Goal: Task Accomplishment & Management: Manage account settings

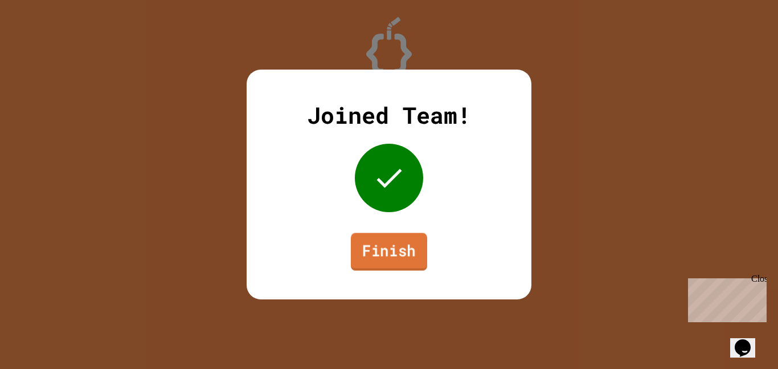
click at [386, 244] on link "Finish" at bounding box center [389, 251] width 76 height 38
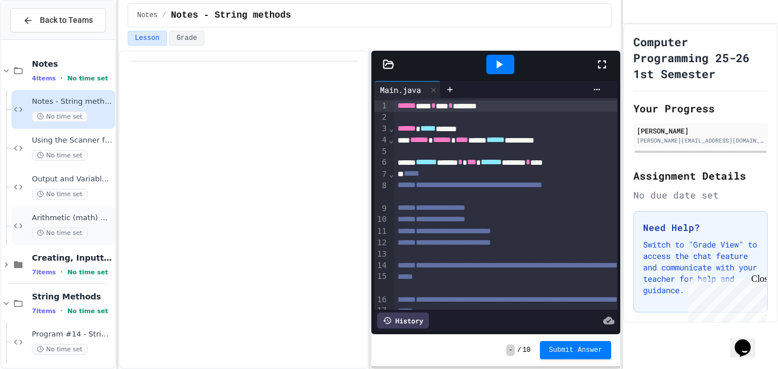
click at [68, 218] on span "Arithmetic (math) with variables" at bounding box center [72, 218] width 81 height 10
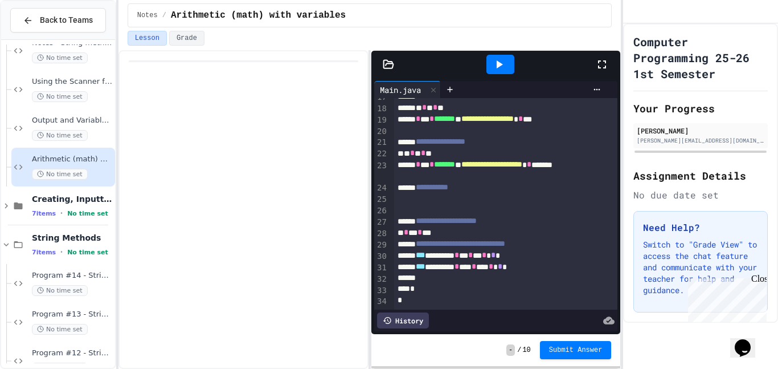
scroll to position [59, 0]
click at [64, 283] on div "Program #14 - String Methods - username No time set" at bounding box center [72, 282] width 81 height 25
